Goal: Connect with others: Connect with others

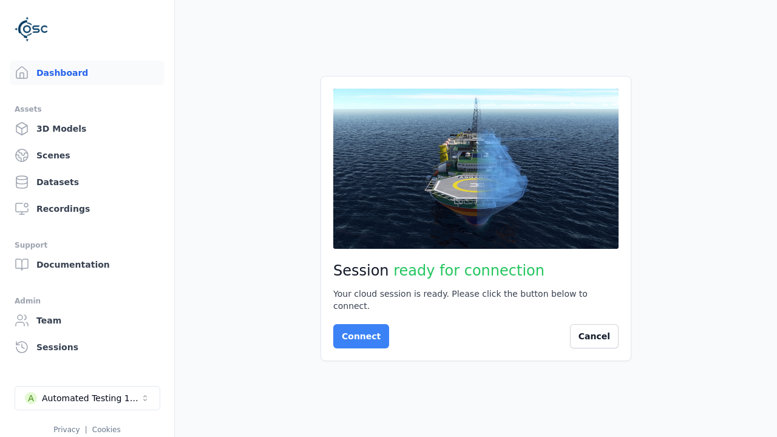
click at [358, 330] on button "Connect" at bounding box center [361, 336] width 56 height 24
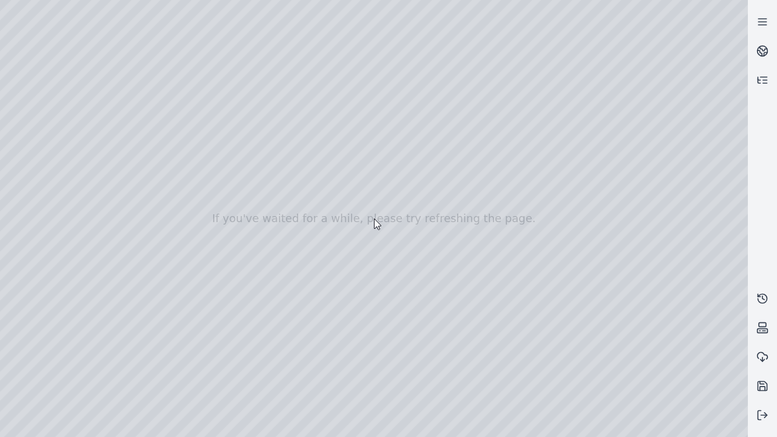
click at [3, 3] on div at bounding box center [374, 218] width 748 height 437
click at [685, 428] on div at bounding box center [374, 218] width 748 height 437
